Goal: Task Accomplishment & Management: Manage account settings

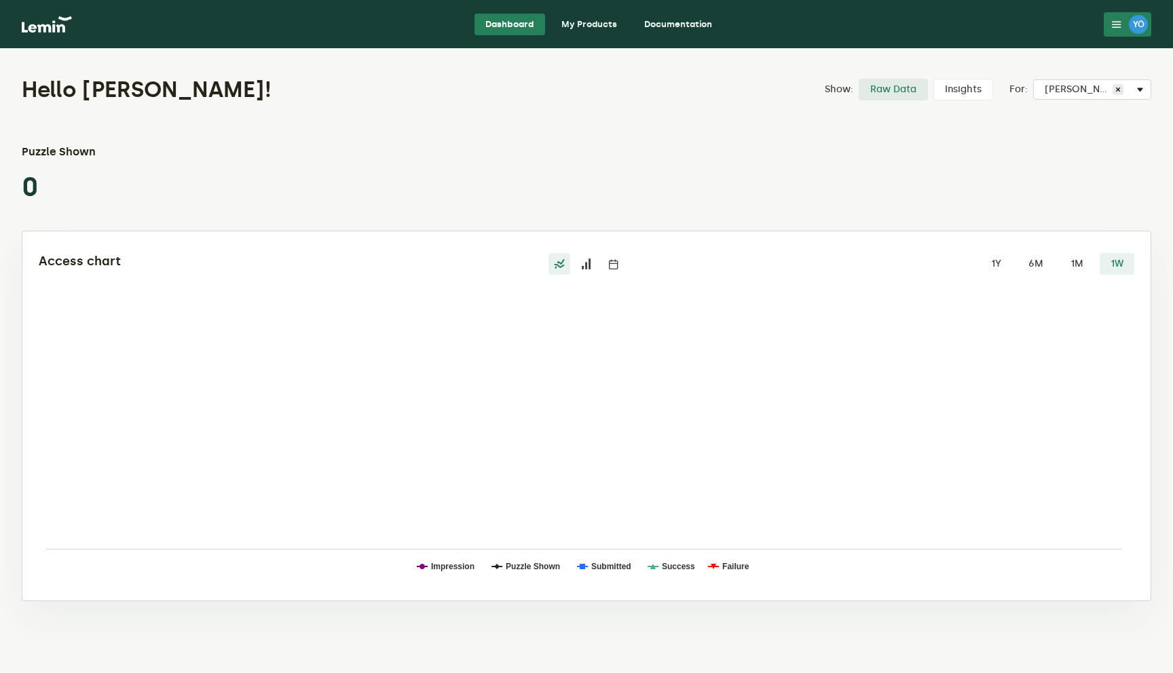
click at [588, 24] on link "My Products" at bounding box center [588, 25] width 77 height 22
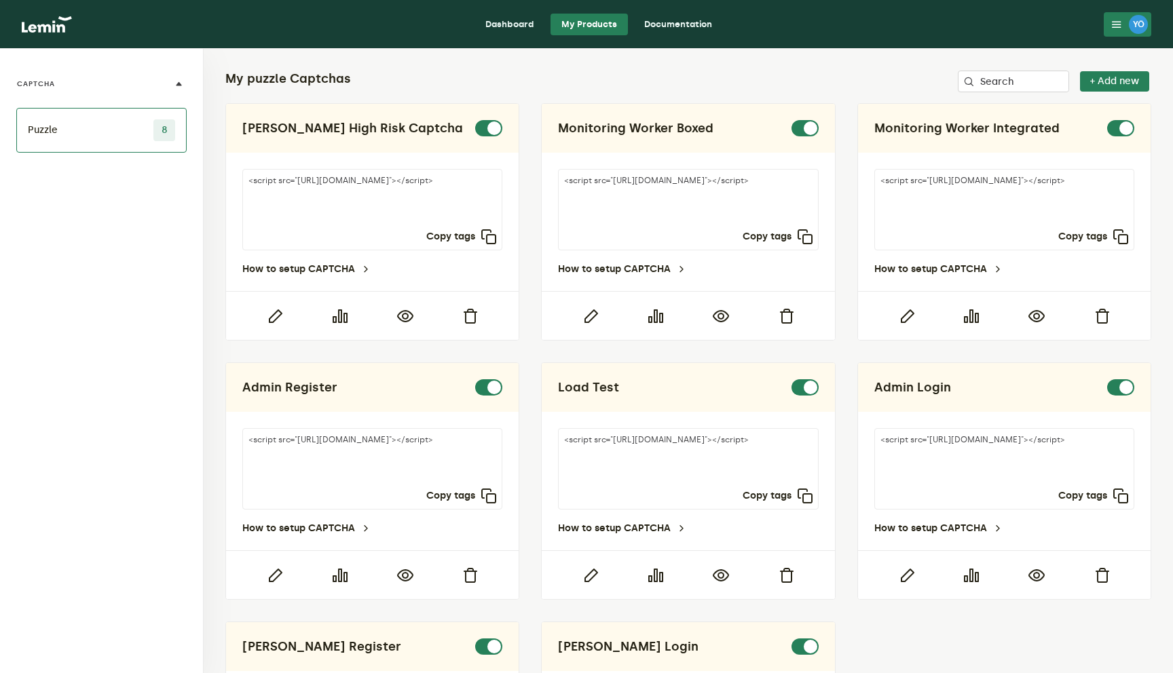
click at [1108, 39] on nav "Dashboard My Products Documentation YÖ YÖ [PERSON_NAME] [EMAIL_ADDRESS][DOMAIN_…" at bounding box center [586, 24] width 1173 height 49
click at [1108, 32] on button "YÖ" at bounding box center [1128, 24] width 48 height 24
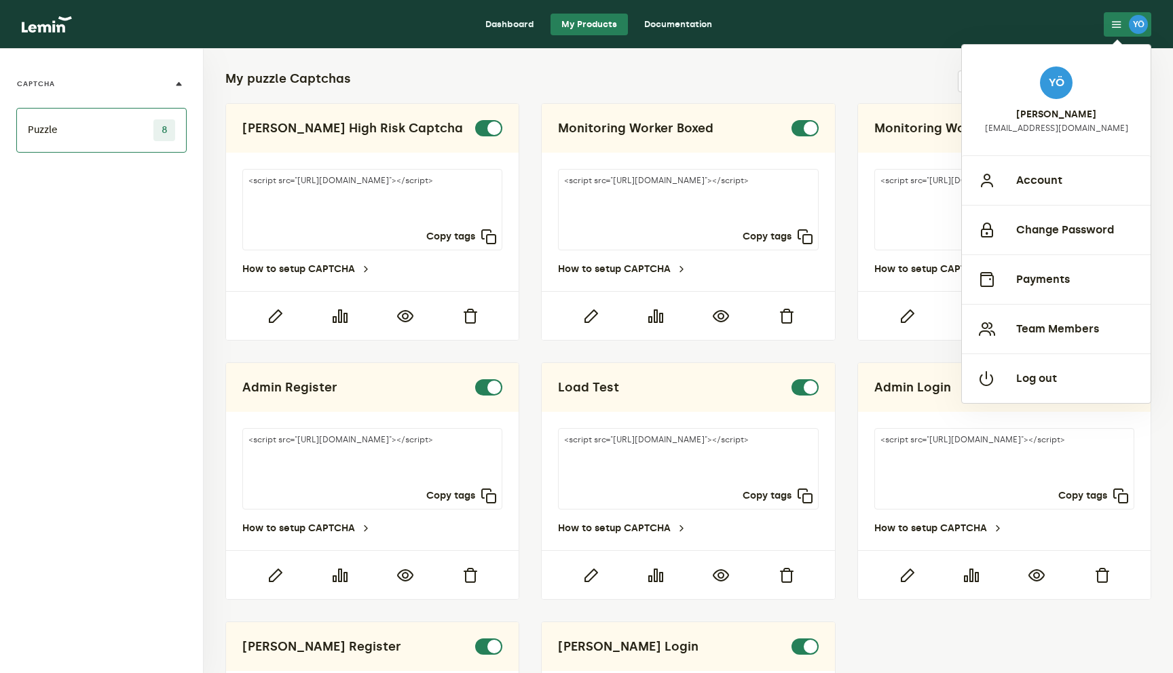
click at [856, 69] on div "My puzzle Captchas Search + Add new [PERSON_NAME] High Risk Captcha <script src…" at bounding box center [688, 465] width 969 height 832
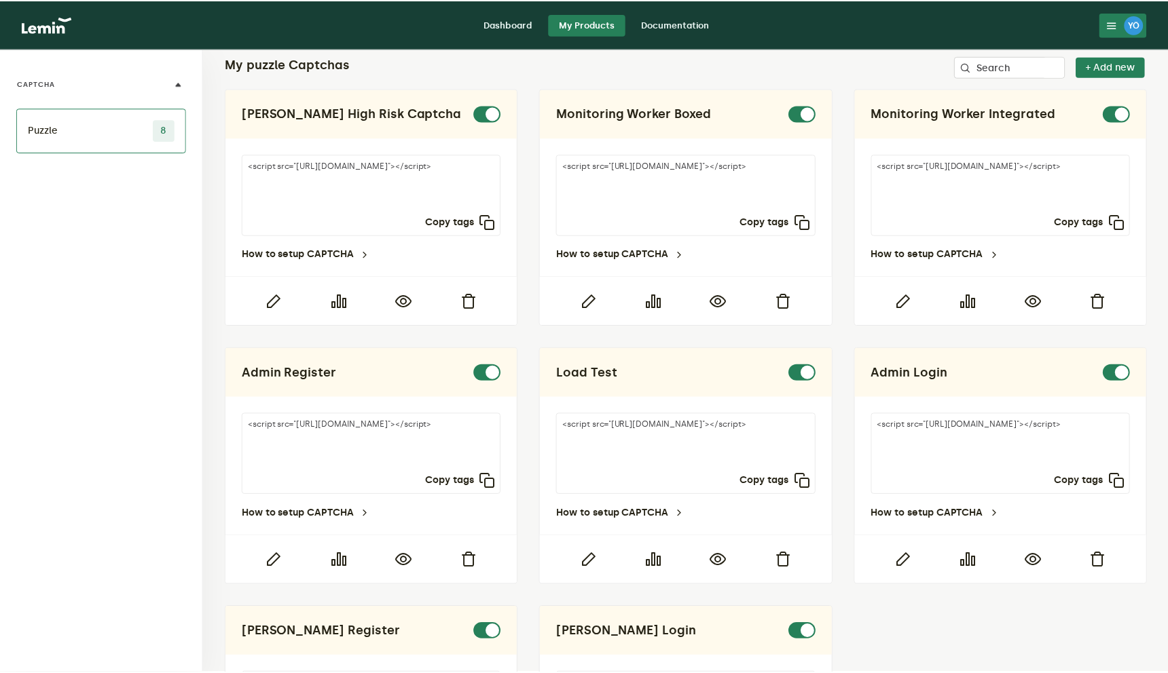
scroll to position [11, 0]
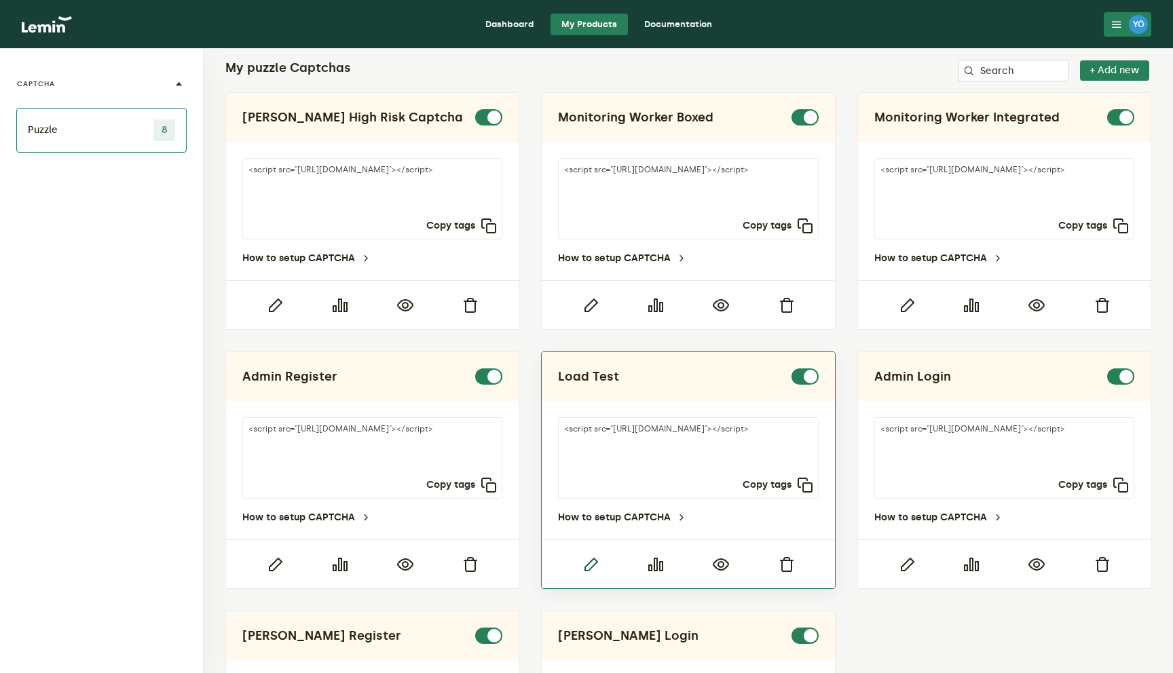
click at [591, 570] on icon "button" at bounding box center [590, 565] width 16 height 16
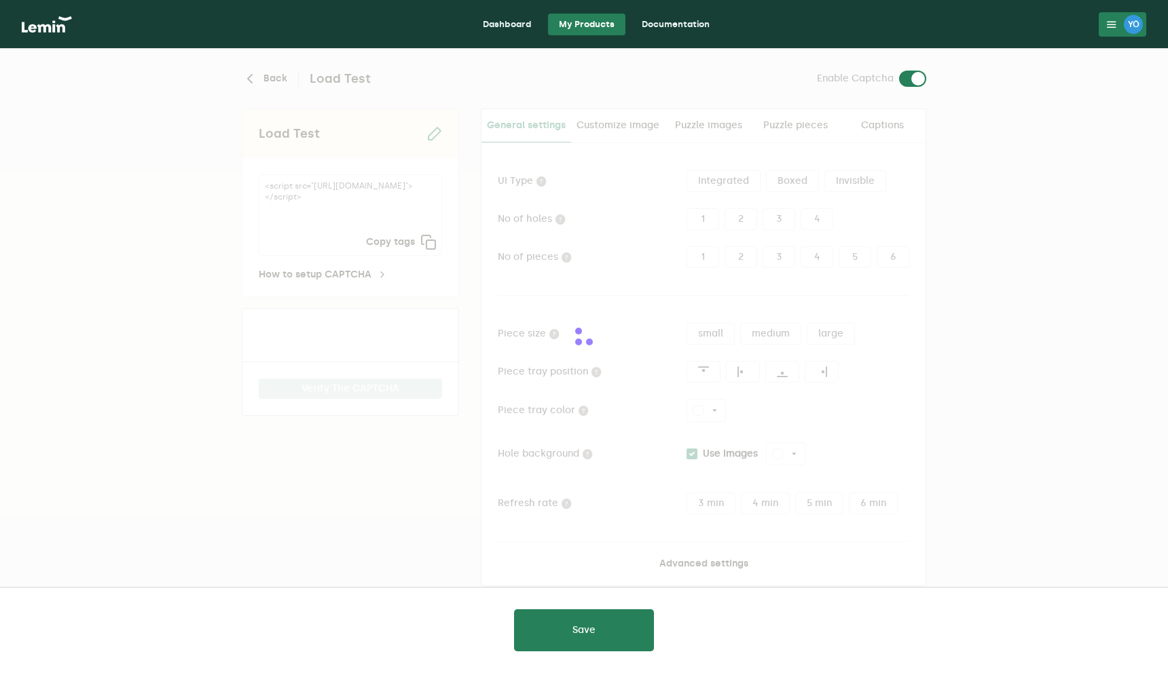
type input "white"
checkbox input "true"
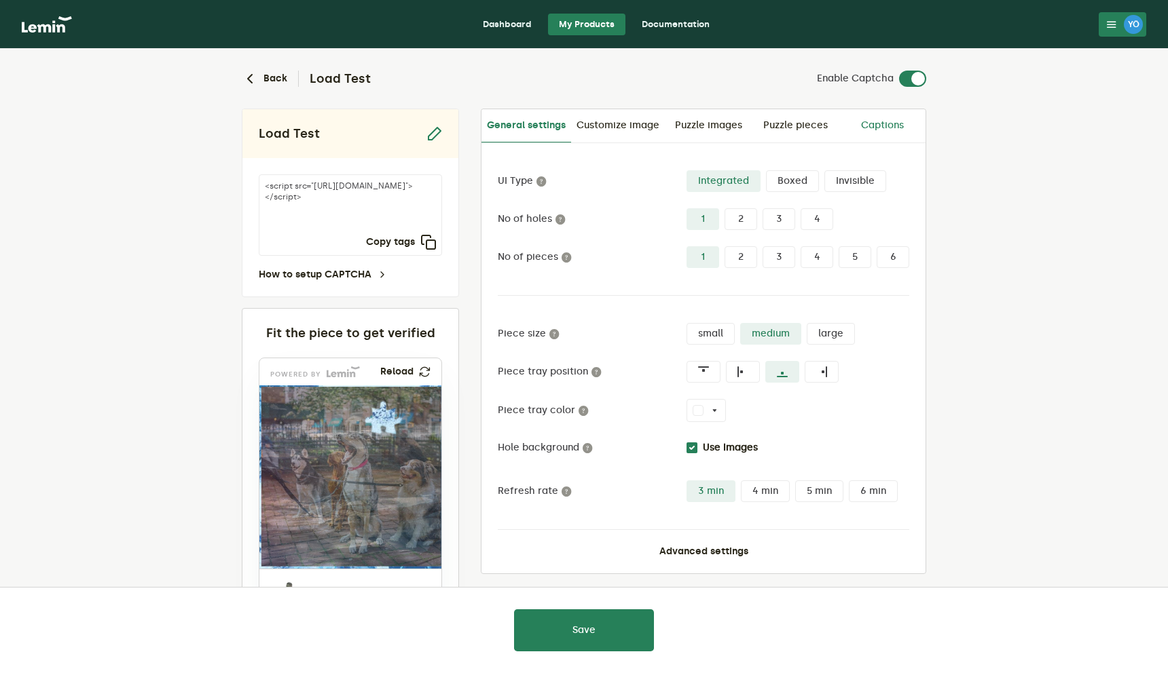
click at [865, 124] on link "Captions" at bounding box center [881, 125] width 87 height 33
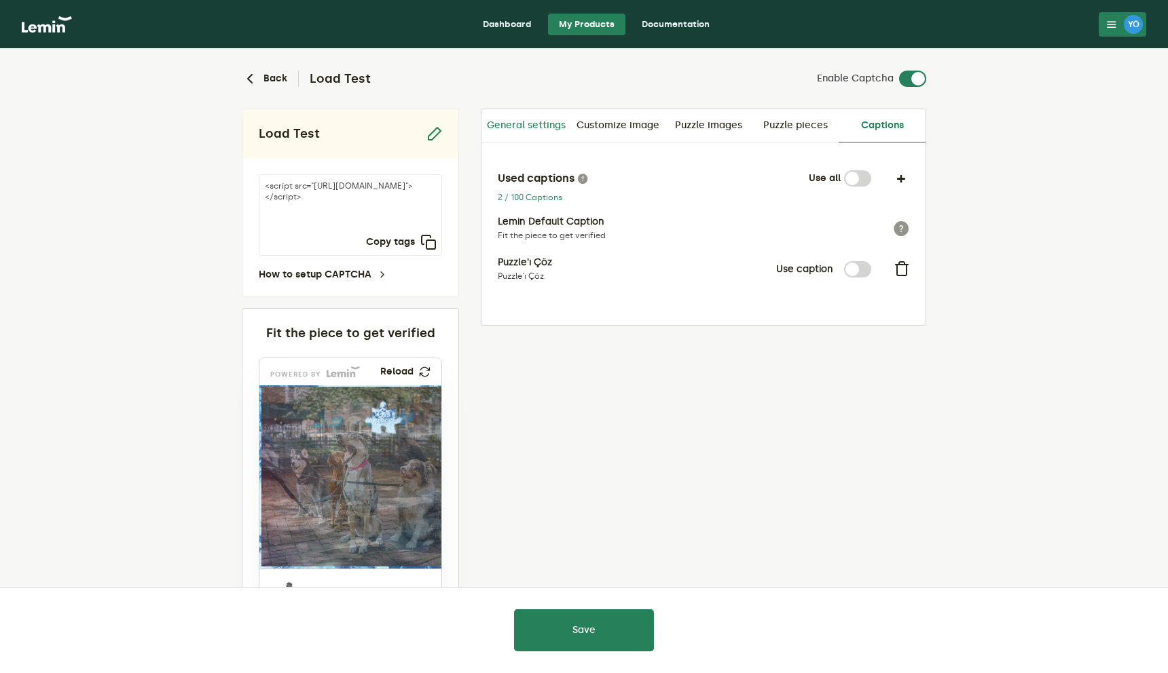
click at [553, 135] on link "General settings" at bounding box center [526, 125] width 90 height 33
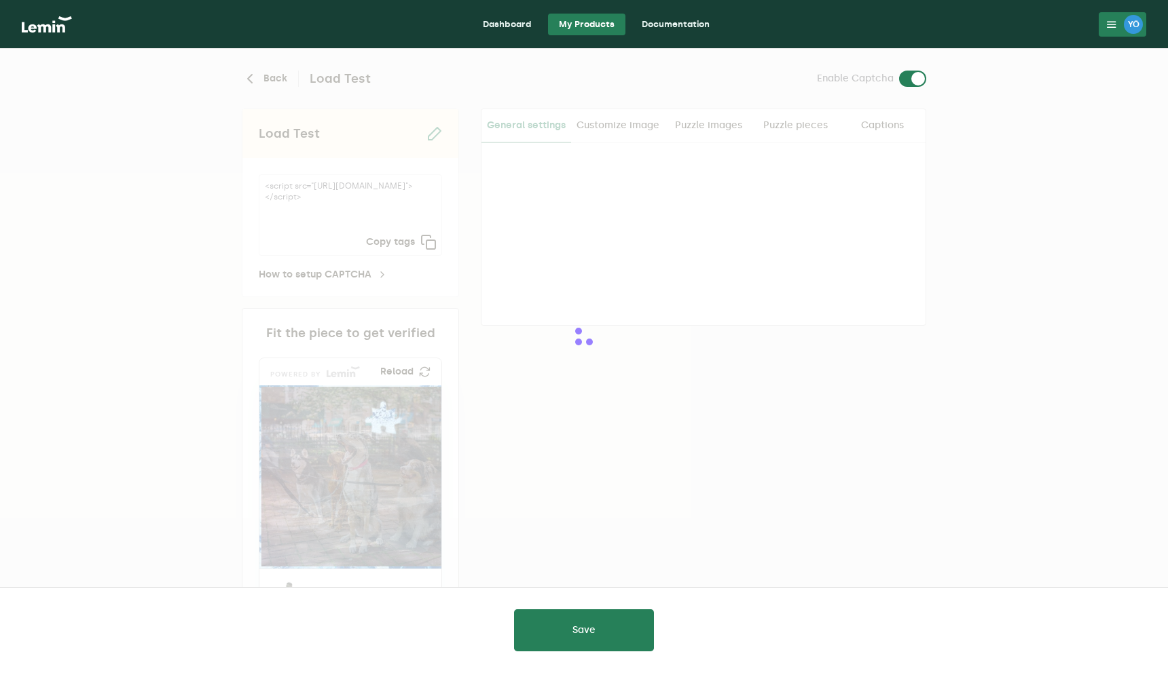
type input "white"
checkbox input "true"
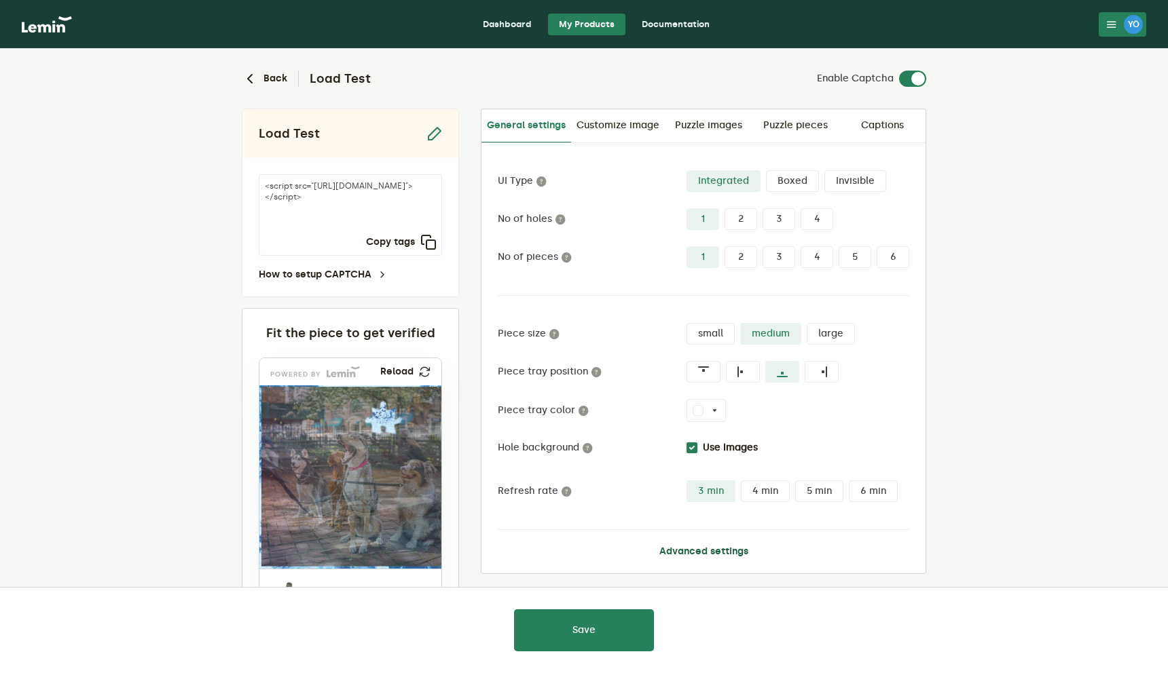
click at [717, 556] on button "Advanced settings" at bounding box center [703, 551] width 89 height 11
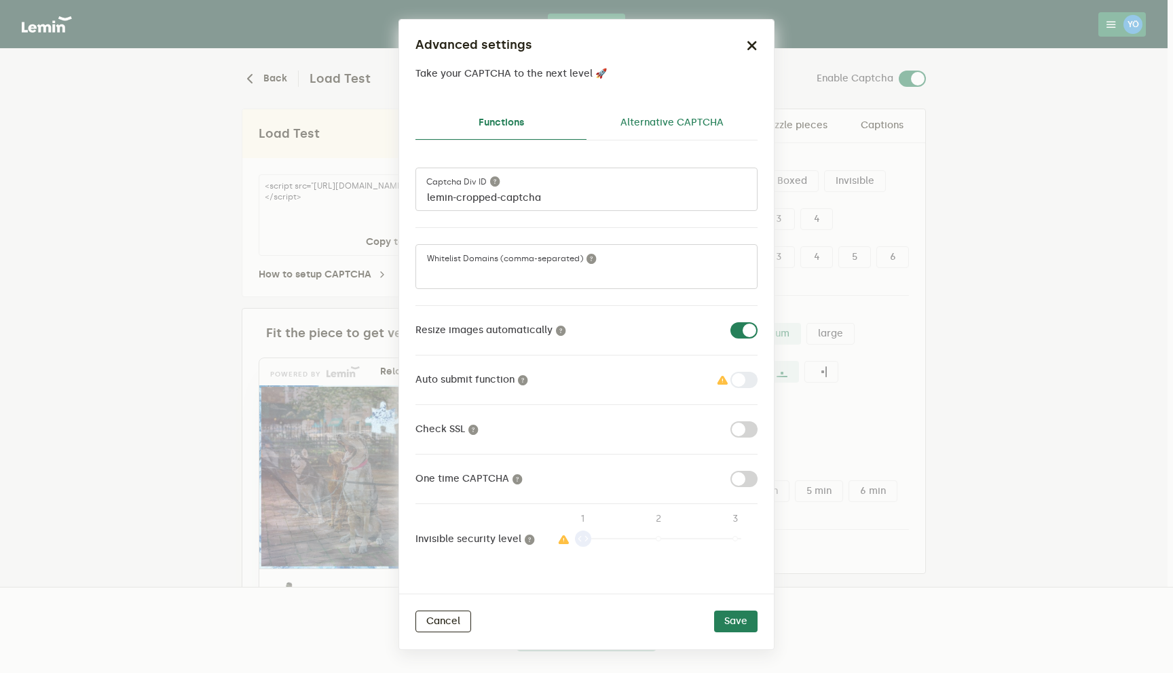
click at [654, 119] on link "Alternative CAPTCHA" at bounding box center [671, 123] width 171 height 33
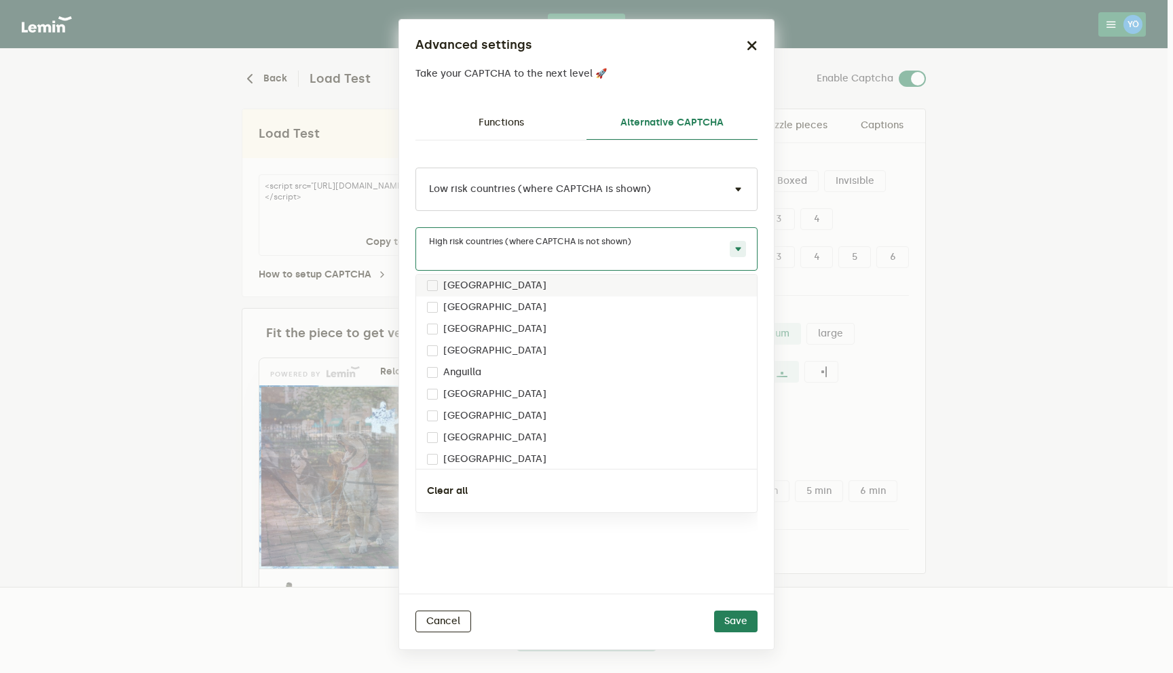
click at [642, 253] on input "text" at bounding box center [573, 257] width 292 height 11
click at [641, 247] on div "High risk countries (where CAPTCHA is not shown)" at bounding box center [586, 248] width 342 height 43
click at [580, 540] on div "Low risk countries (where CAPTCHA is shown) High risk countries (where CAPTCHA …" at bounding box center [586, 367] width 342 height 453
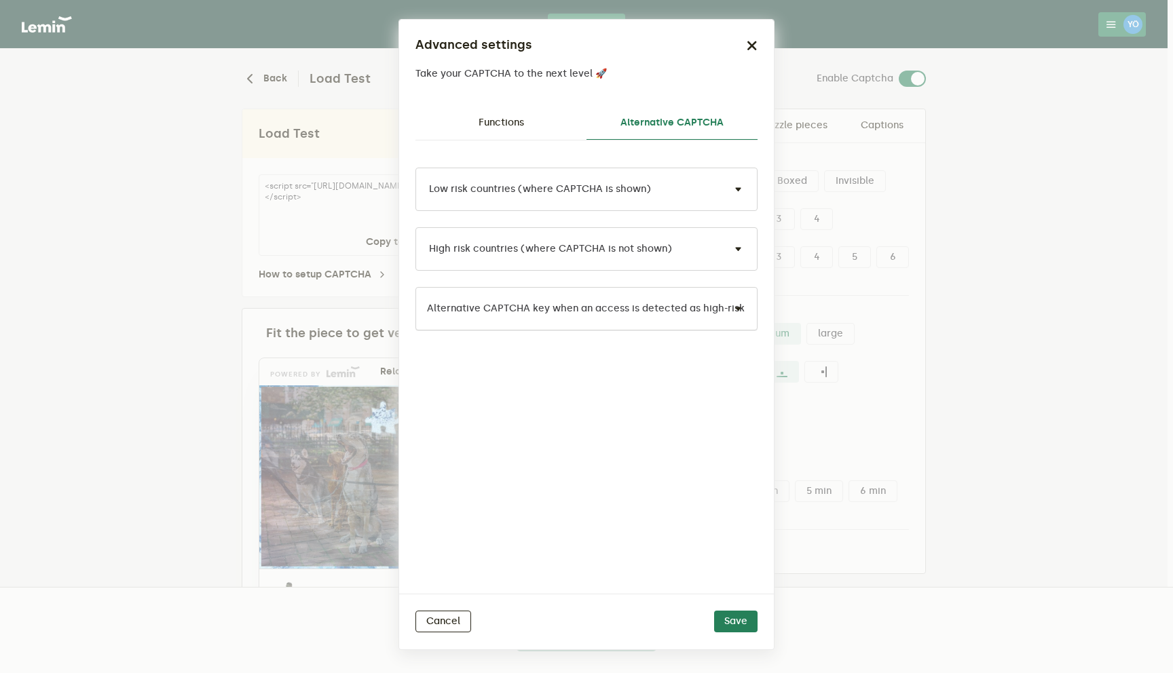
click at [590, 314] on input "text" at bounding box center [573, 317] width 292 height 16
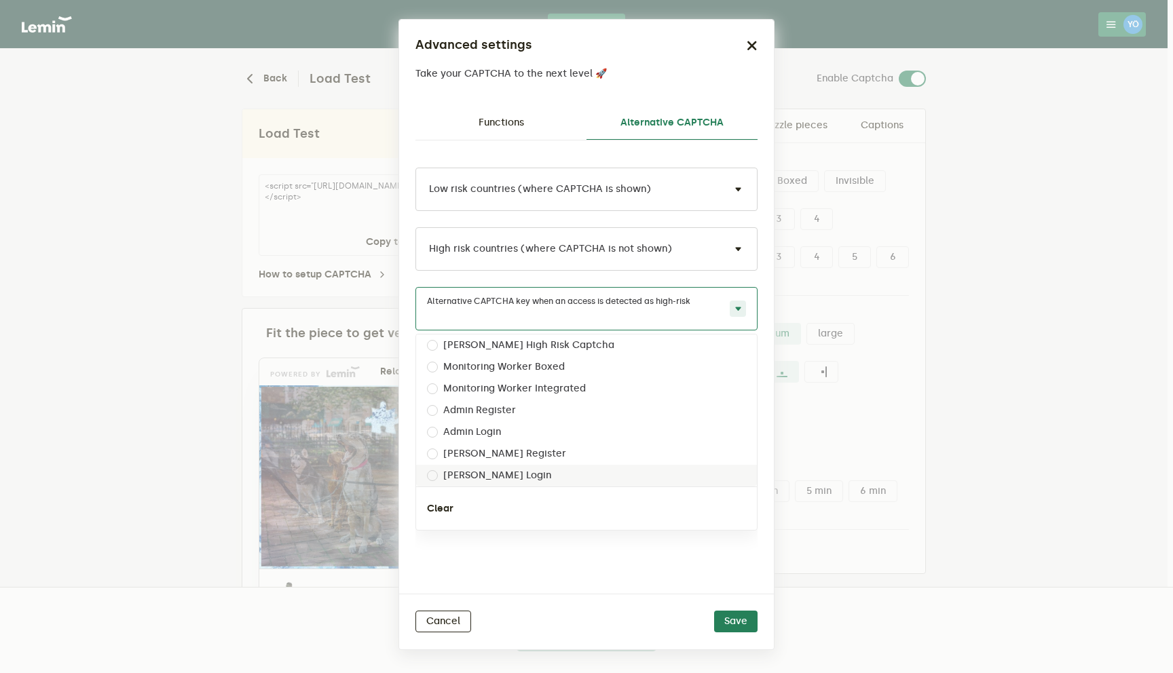
click at [563, 579] on div "Low risk countries (where CAPTCHA is shown) High risk countries (where CAPTCHA …" at bounding box center [586, 367] width 342 height 453
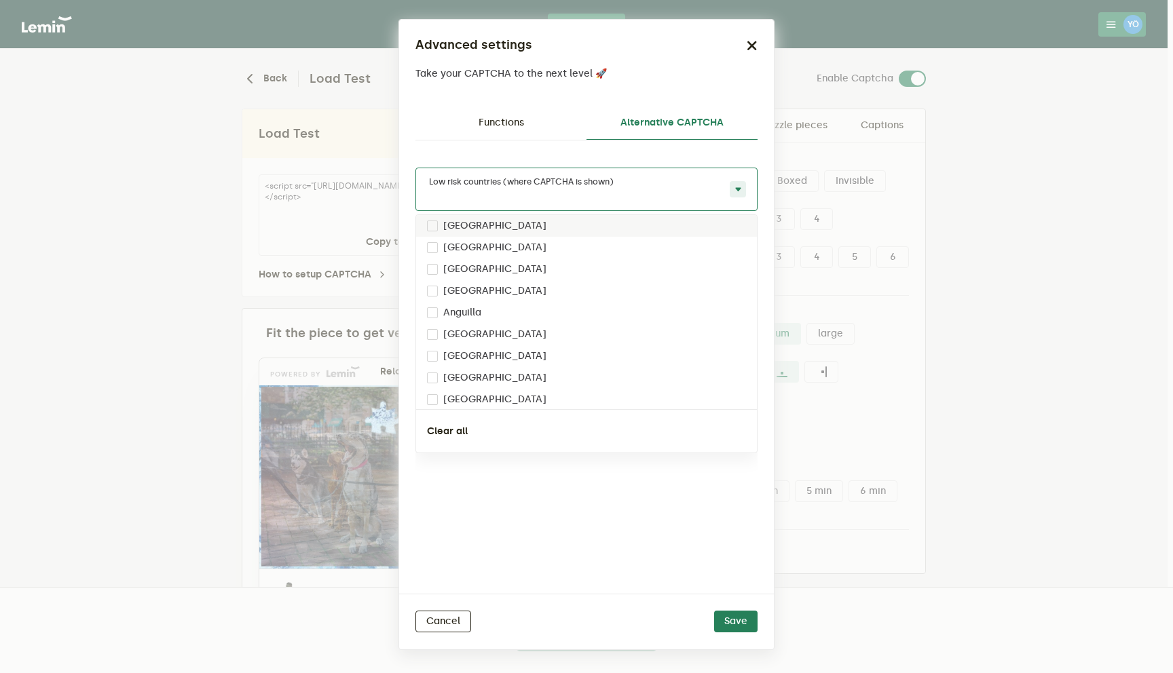
click at [597, 198] on input "text" at bounding box center [573, 197] width 292 height 11
click at [597, 192] on input "text" at bounding box center [573, 197] width 292 height 11
click at [742, 186] on span at bounding box center [738, 189] width 16 height 16
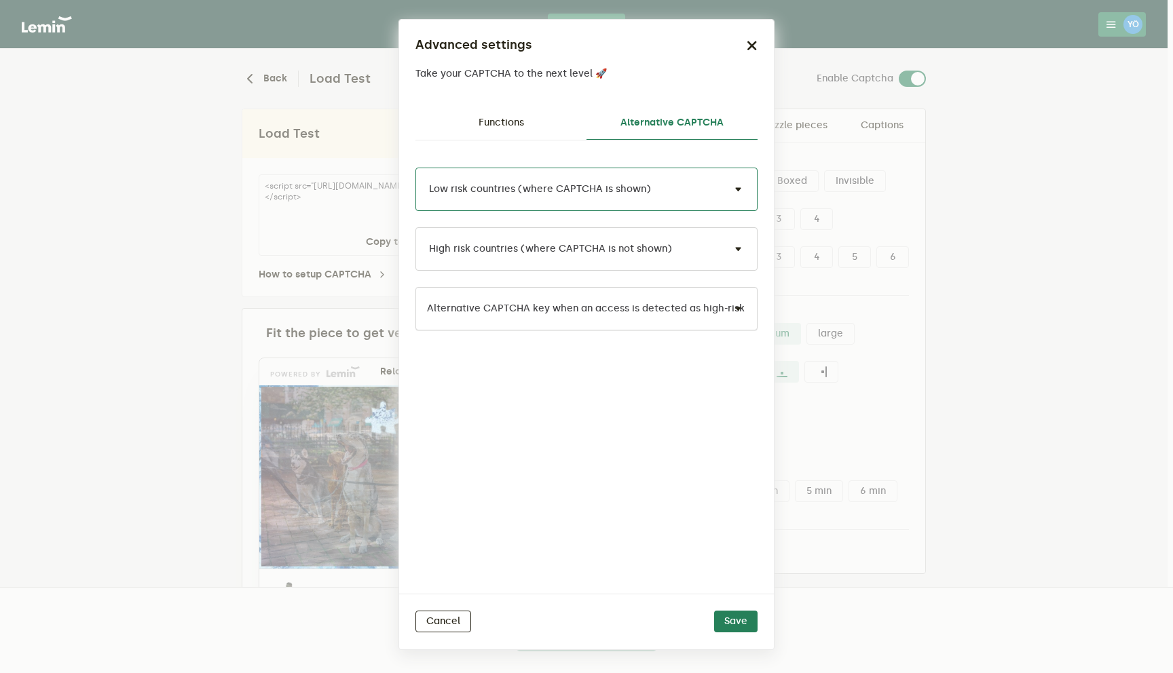
click at [713, 317] on input "text" at bounding box center [573, 317] width 292 height 16
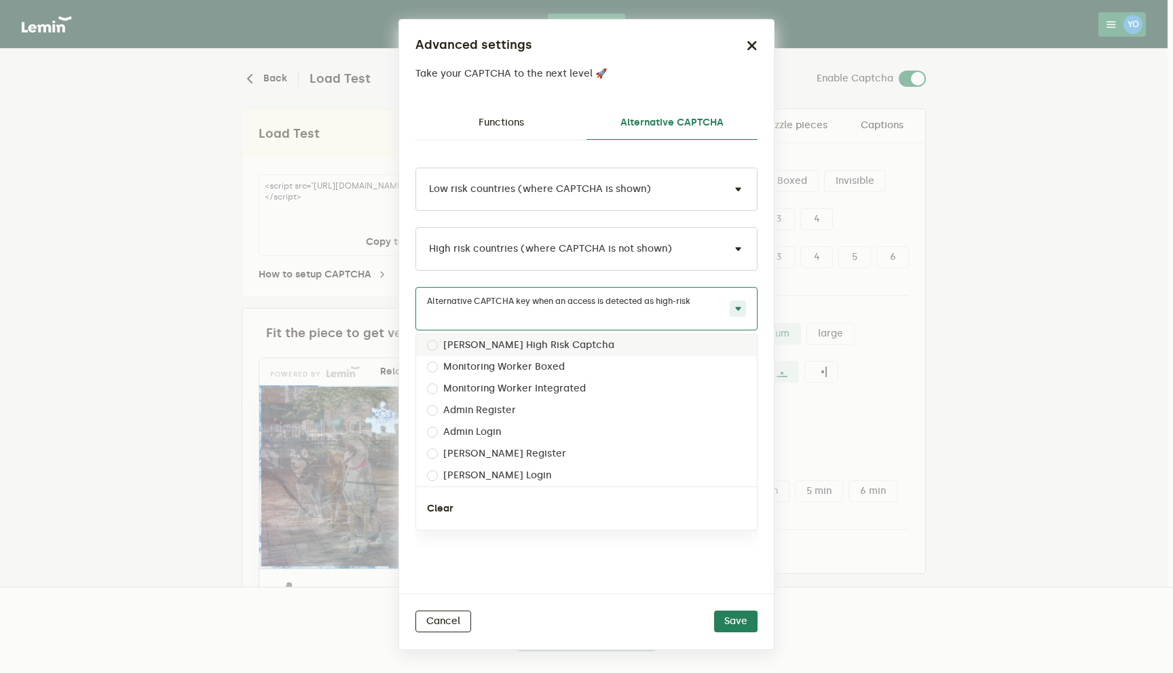
click at [713, 317] on input "text" at bounding box center [573, 317] width 292 height 16
click at [750, 50] on icon "button" at bounding box center [752, 45] width 11 height 11
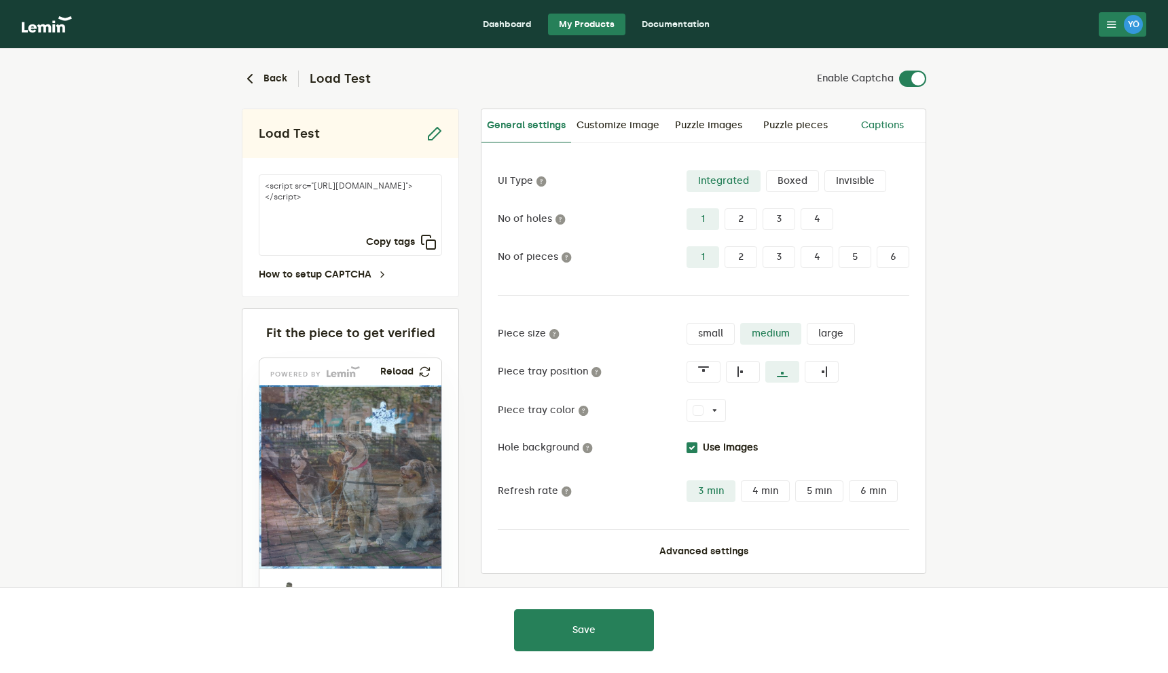
click at [872, 132] on link "Captions" at bounding box center [881, 125] width 87 height 33
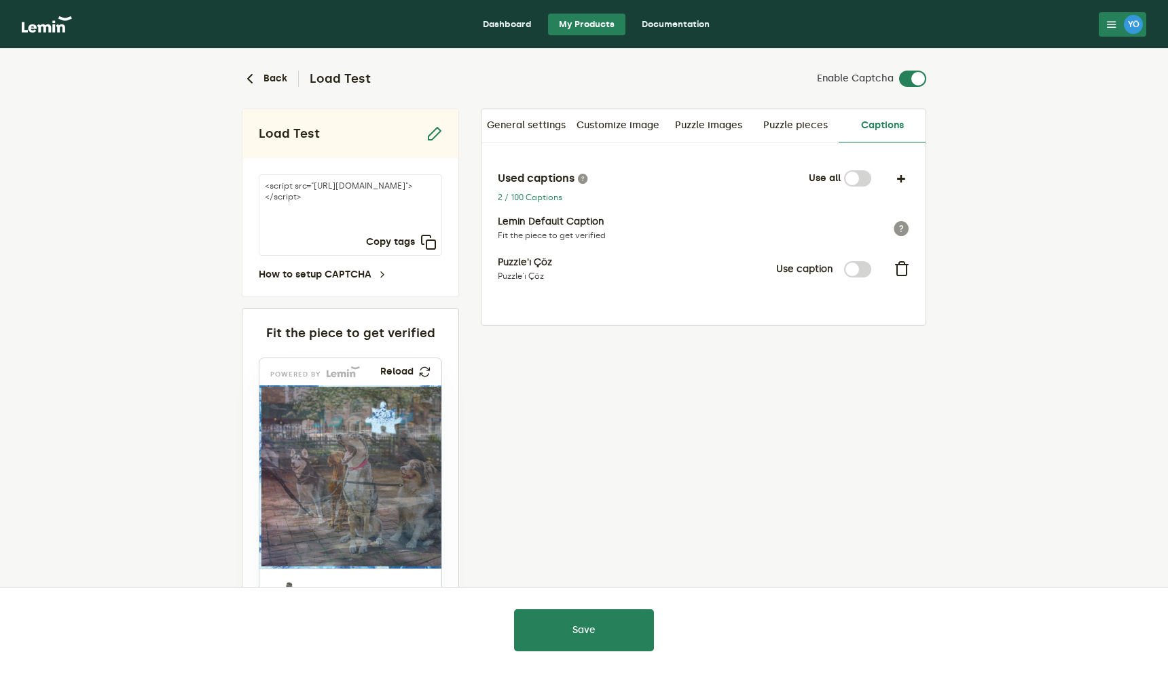
click at [1122, 45] on nav "Dashboard My Products Documentation YÖ YÖ [PERSON_NAME] [EMAIL_ADDRESS][DOMAIN_…" at bounding box center [584, 24] width 1168 height 49
click at [1127, 33] on div "YÖ" at bounding box center [1132, 24] width 19 height 19
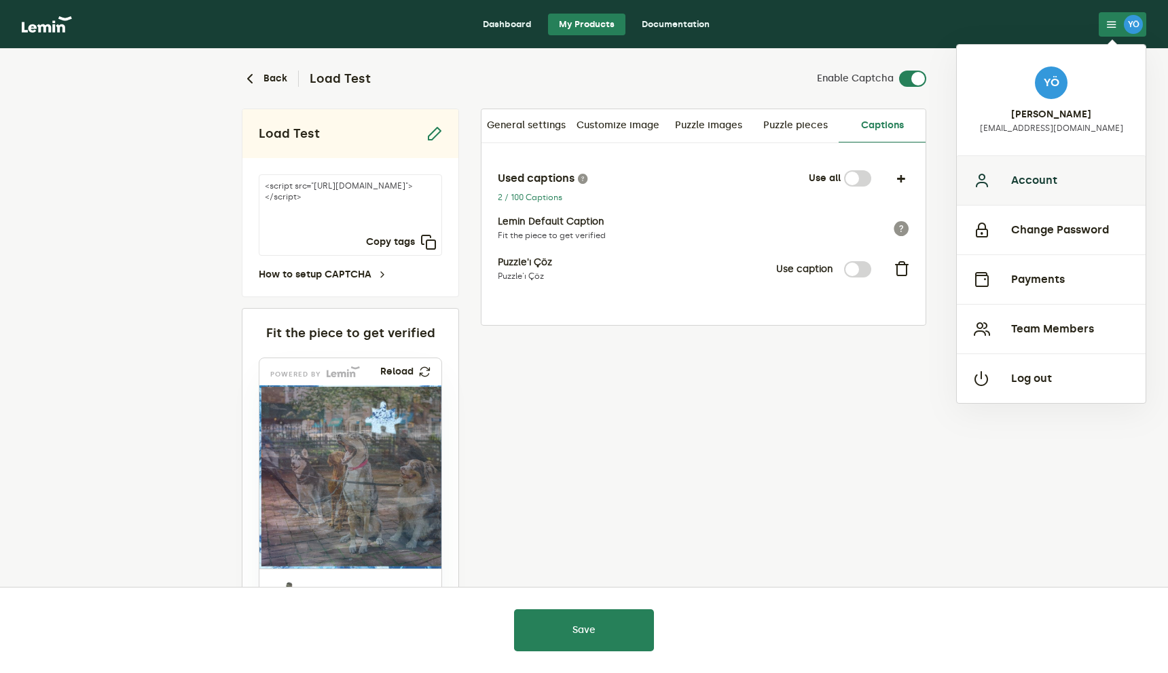
click at [1028, 195] on button "Account" at bounding box center [1050, 180] width 189 height 50
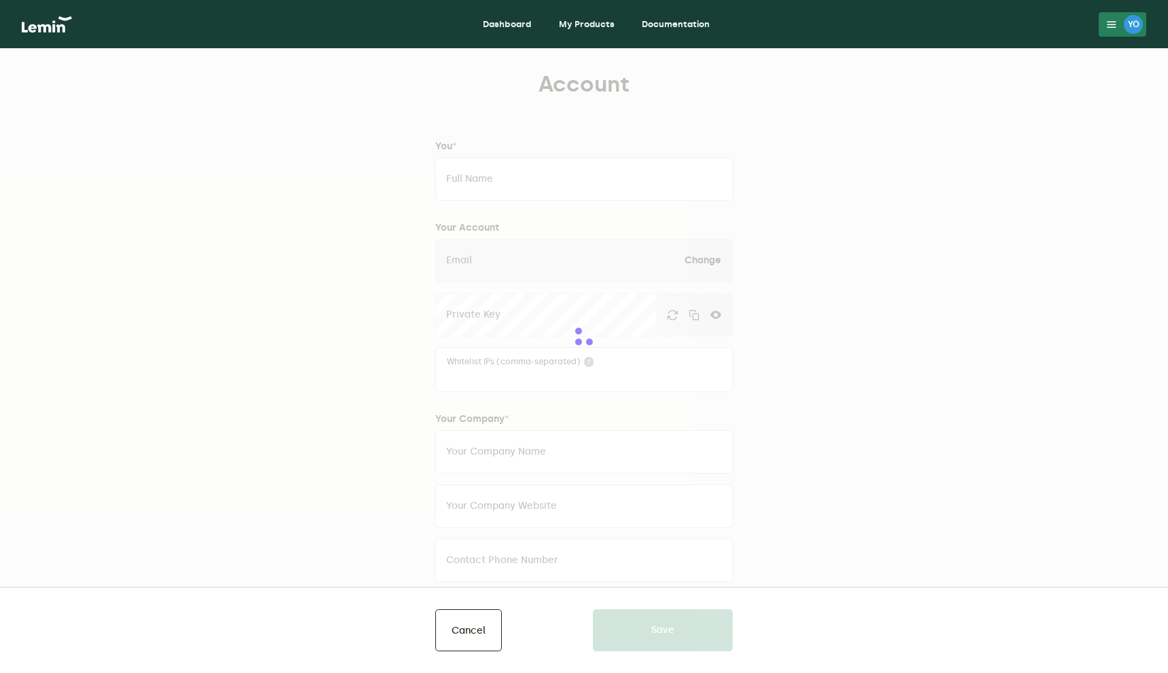
type input "[PERSON_NAME]"
type input "[EMAIL_ADDRESS][DOMAIN_NAME]"
type input "[PERSON_NAME]"
type input "Address 1"
type input "Address 2"
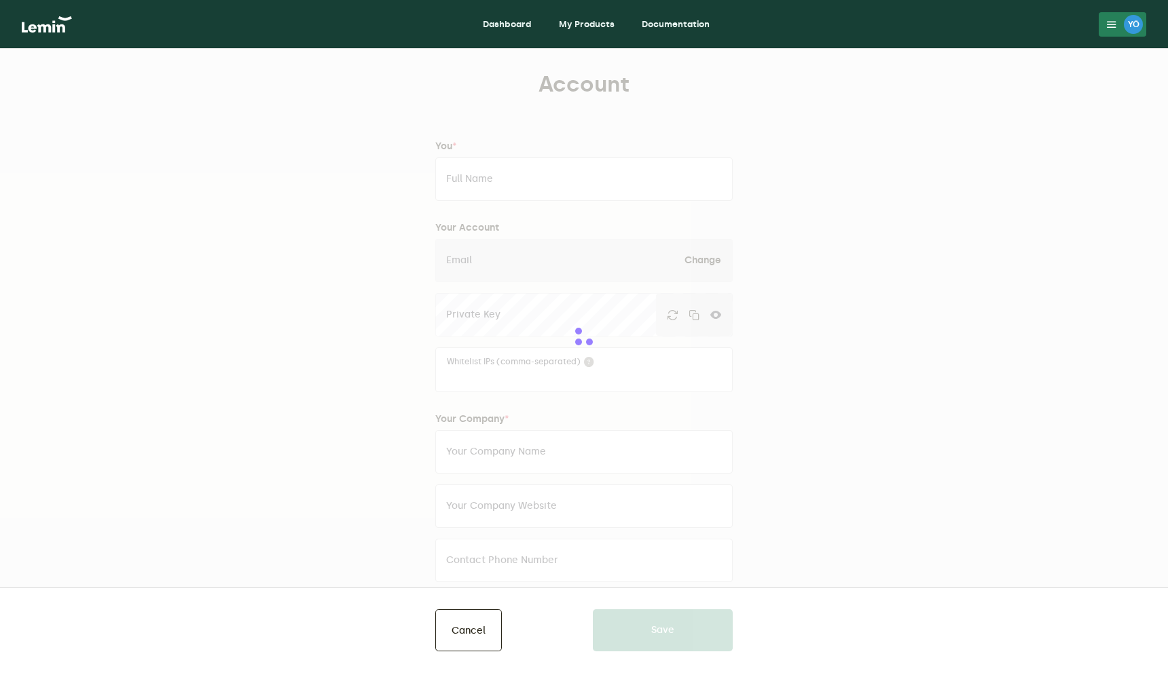
type input "[GEOGRAPHIC_DATA][PERSON_NAME]"
type input "SF"
type input "13258"
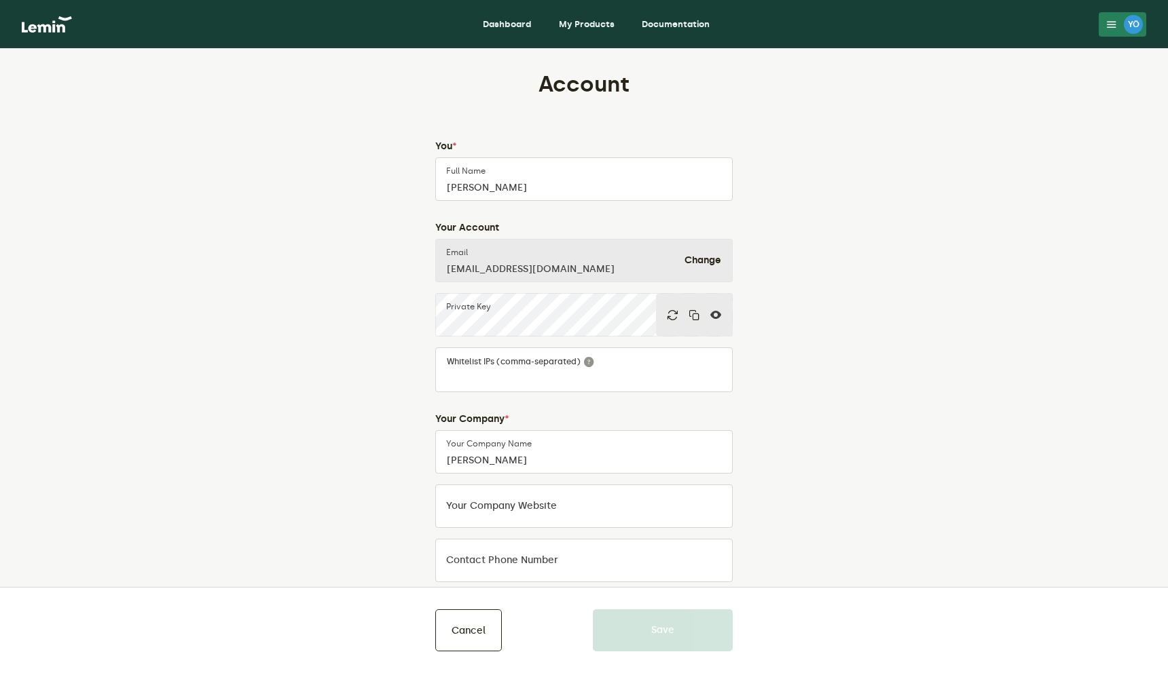
click at [595, 28] on link "My Products" at bounding box center [586, 25] width 77 height 22
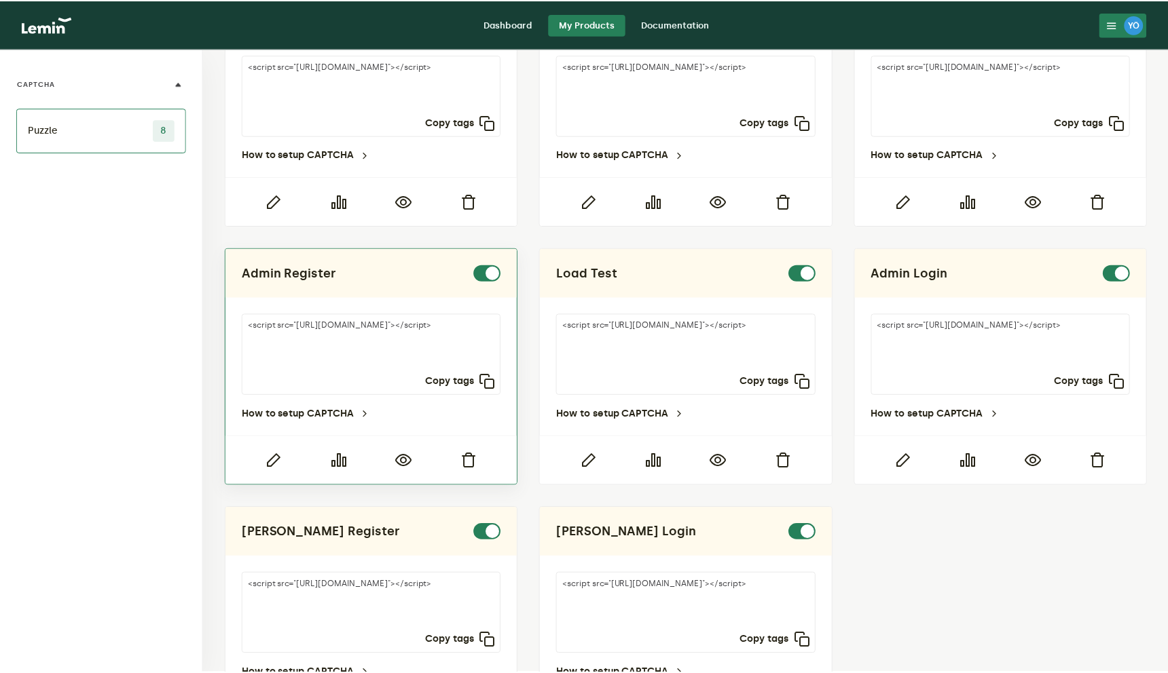
scroll to position [206, 0]
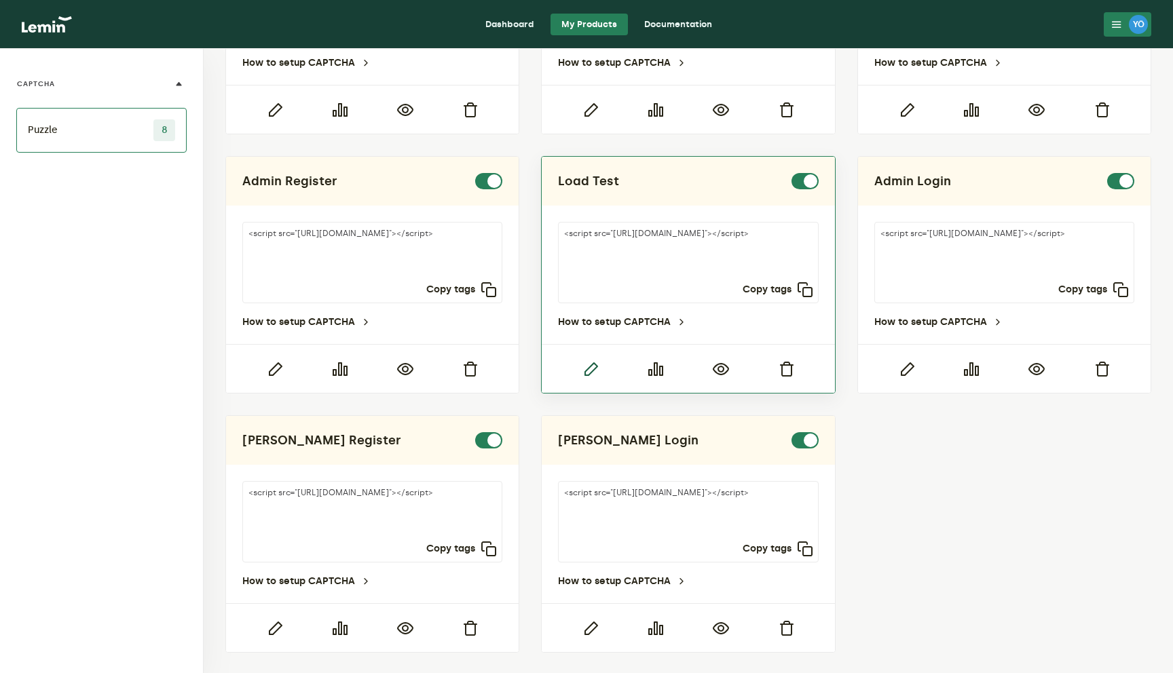
click at [582, 369] on icon "button" at bounding box center [590, 369] width 16 height 16
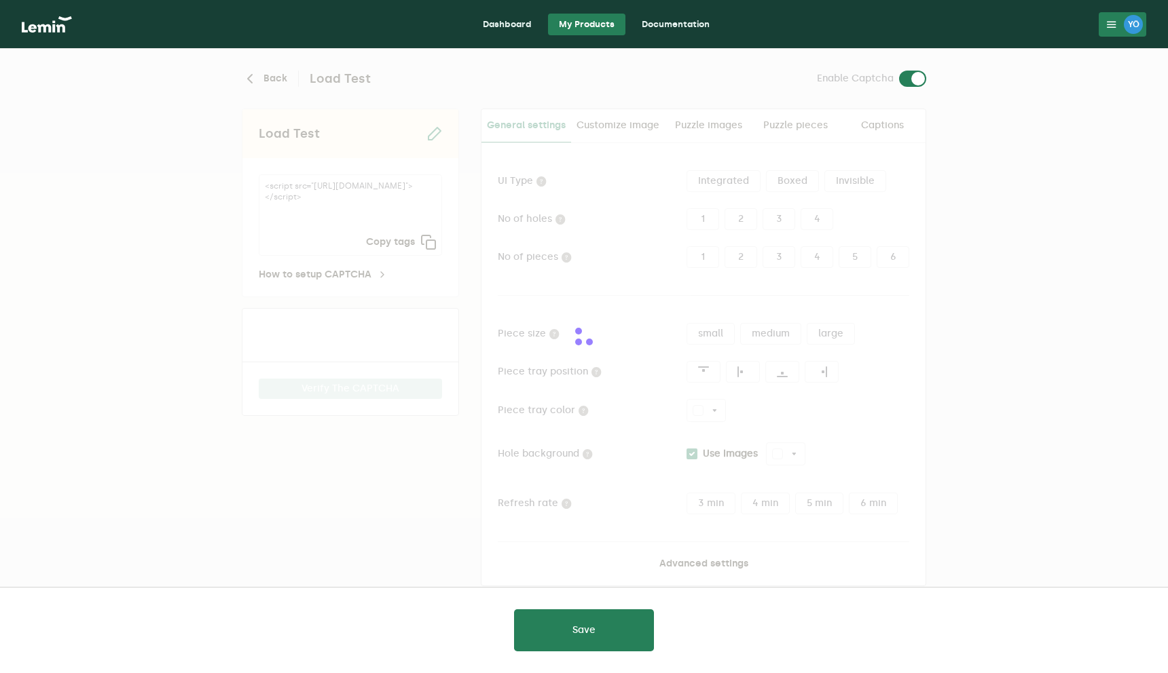
type input "white"
checkbox input "true"
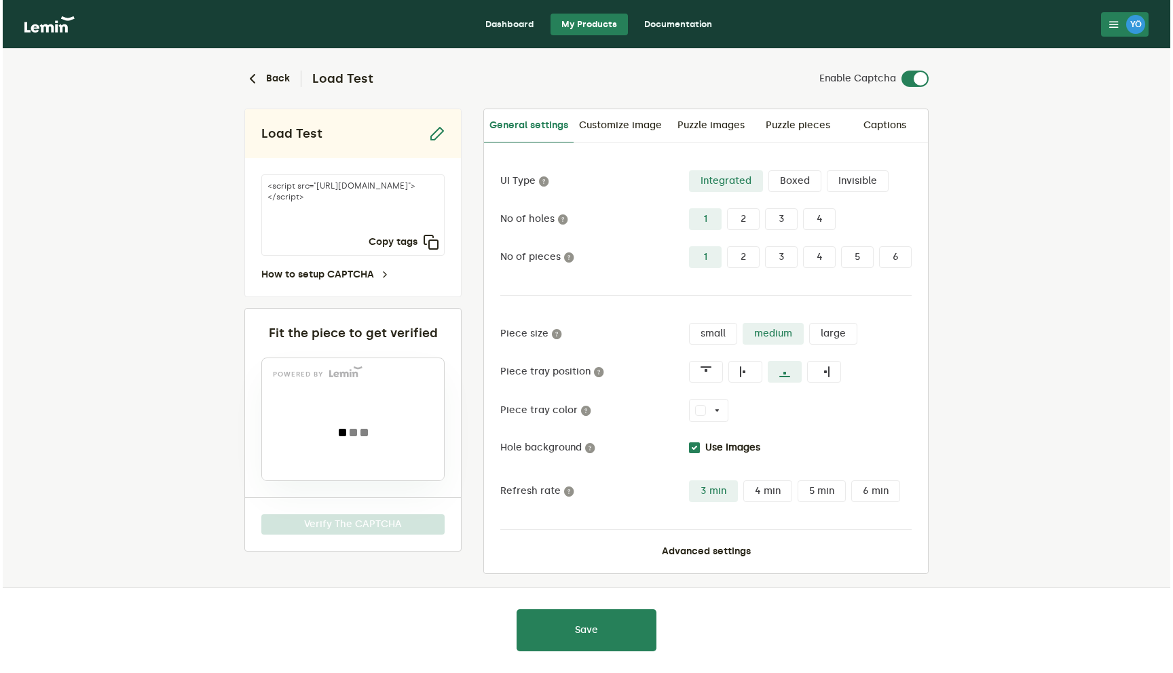
scroll to position [10, 0]
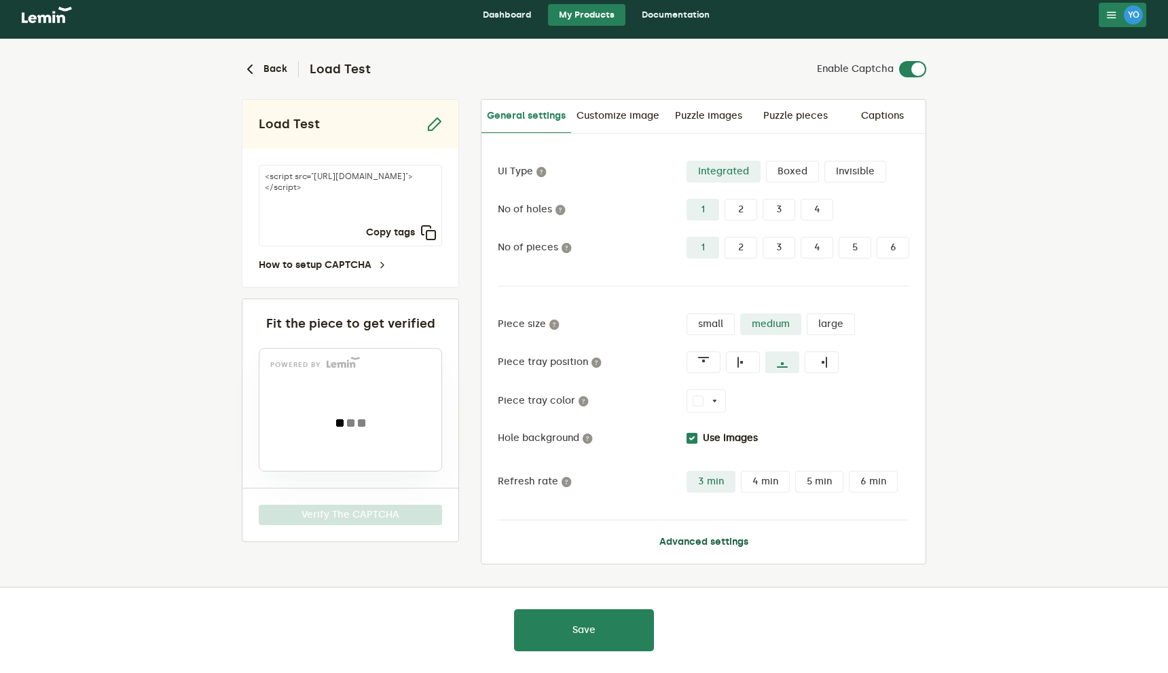
click at [675, 539] on button "Advanced settings" at bounding box center [703, 542] width 89 height 11
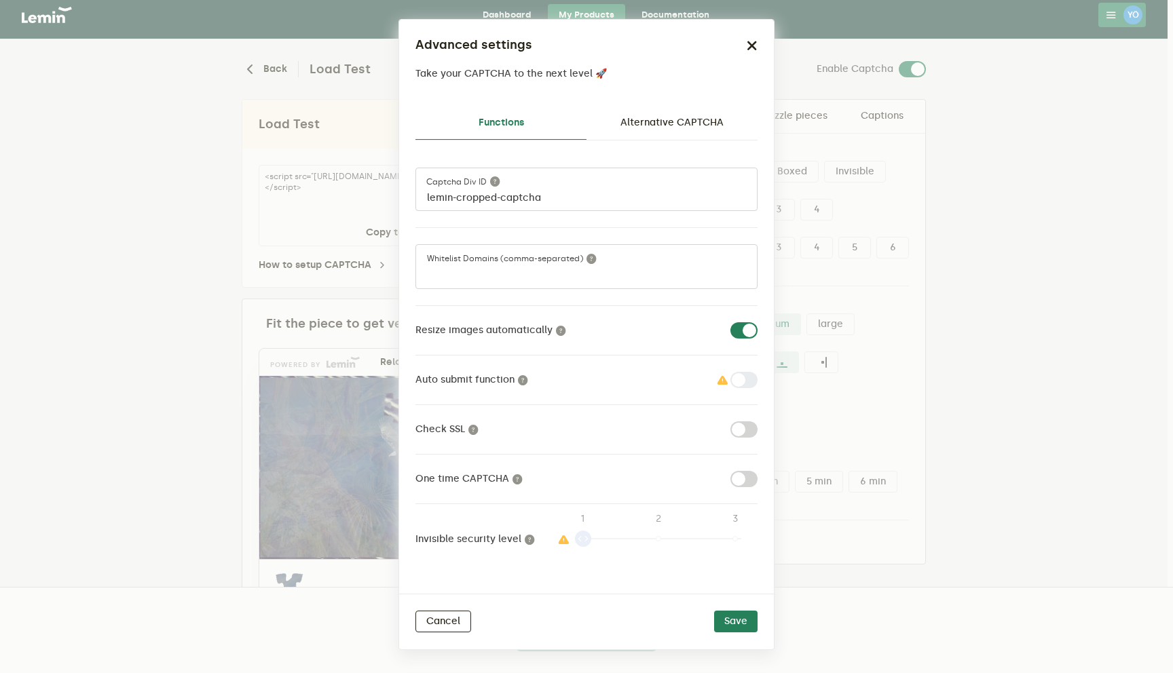
click at [758, 471] on label at bounding box center [758, 471] width 0 height 0
click at [743, 471] on input "checkbox" at bounding box center [738, 479] width 16 height 16
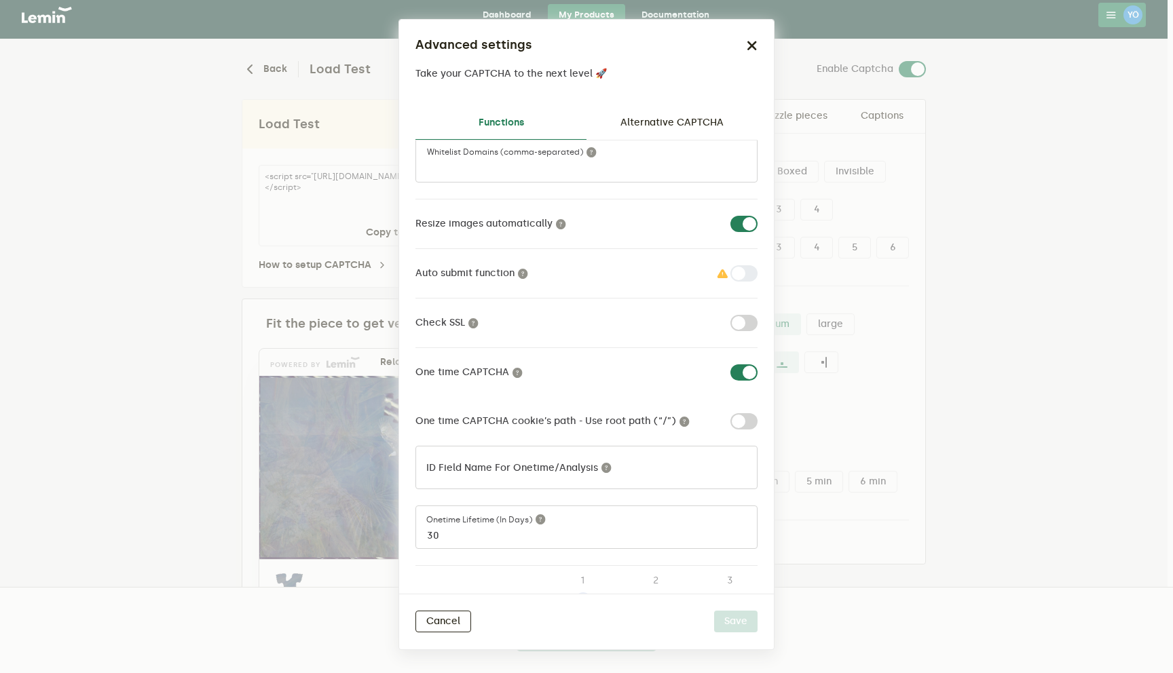
scroll to position [160, 0]
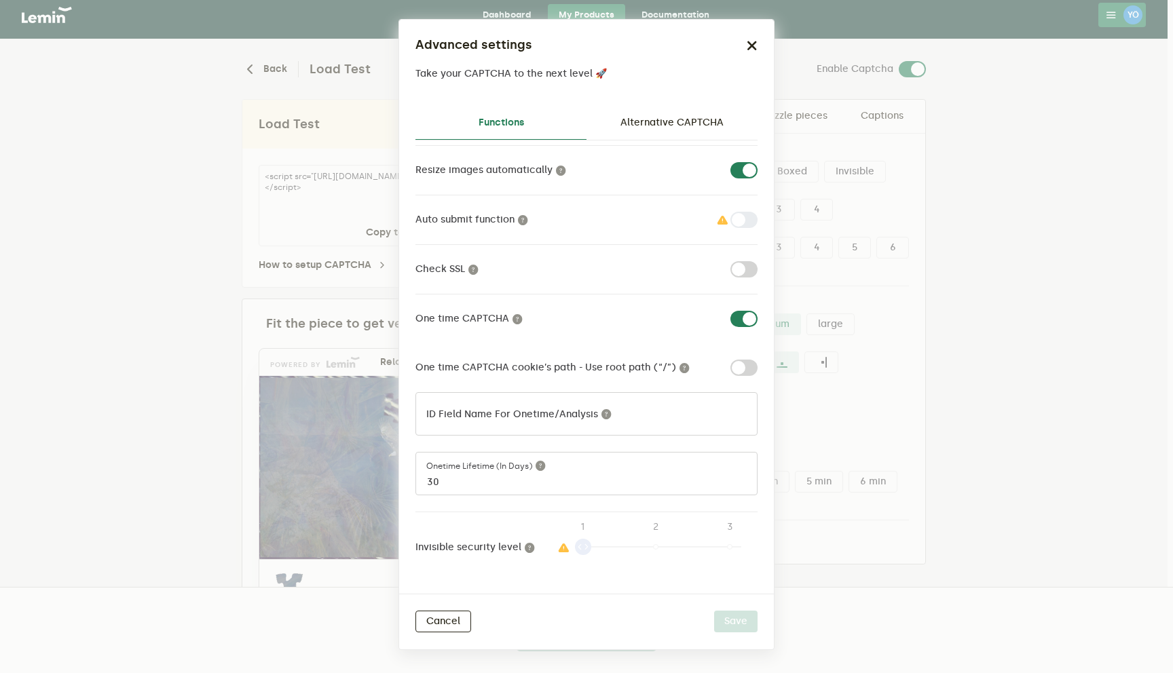
click at [758, 311] on label at bounding box center [758, 311] width 0 height 0
click at [737, 318] on input "checkbox" at bounding box center [738, 319] width 16 height 16
checkbox input "false"
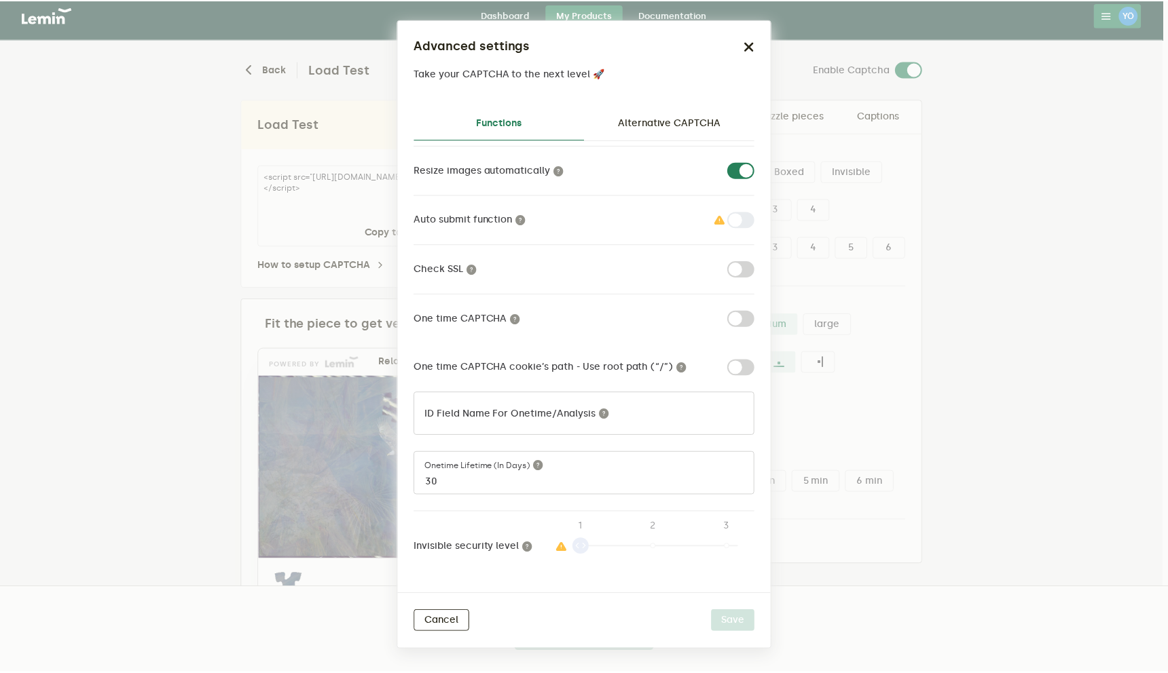
scroll to position [0, 0]
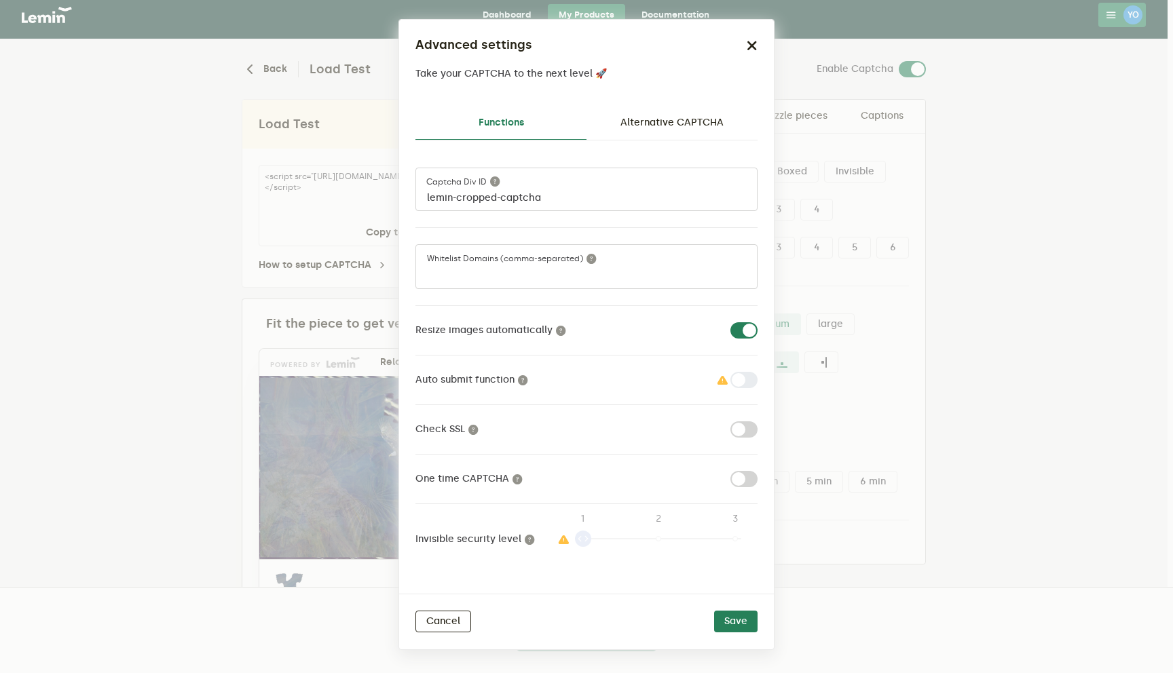
click at [745, 47] on div "Advanced settings" at bounding box center [586, 45] width 342 height 18
click at [749, 44] on icon "button" at bounding box center [752, 45] width 11 height 11
